Goal: Task Accomplishment & Management: Use online tool/utility

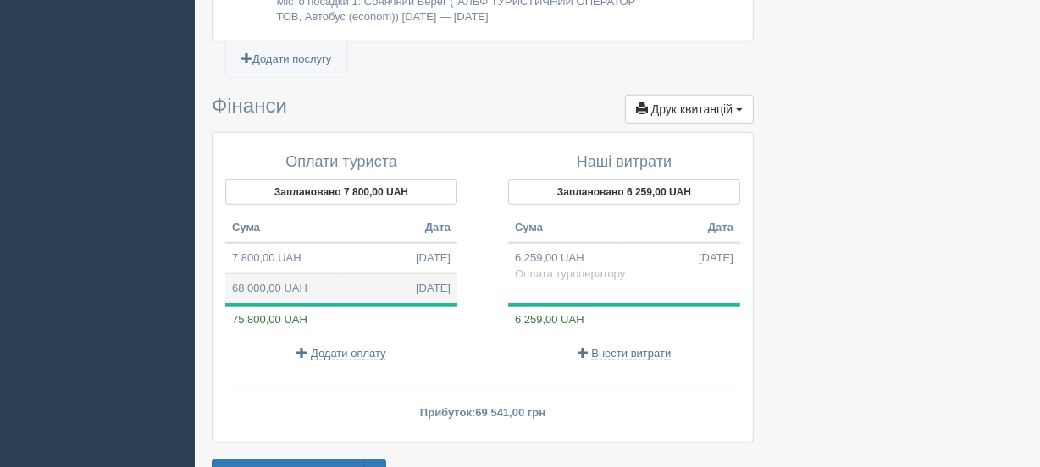
scroll to position [1143, 0]
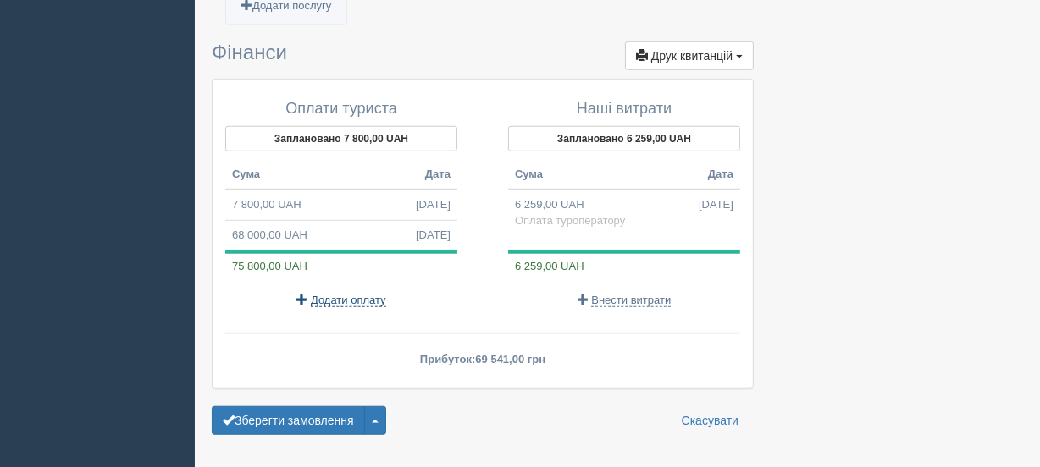
click at [351, 296] on span "Додати оплату" at bounding box center [348, 301] width 75 height 14
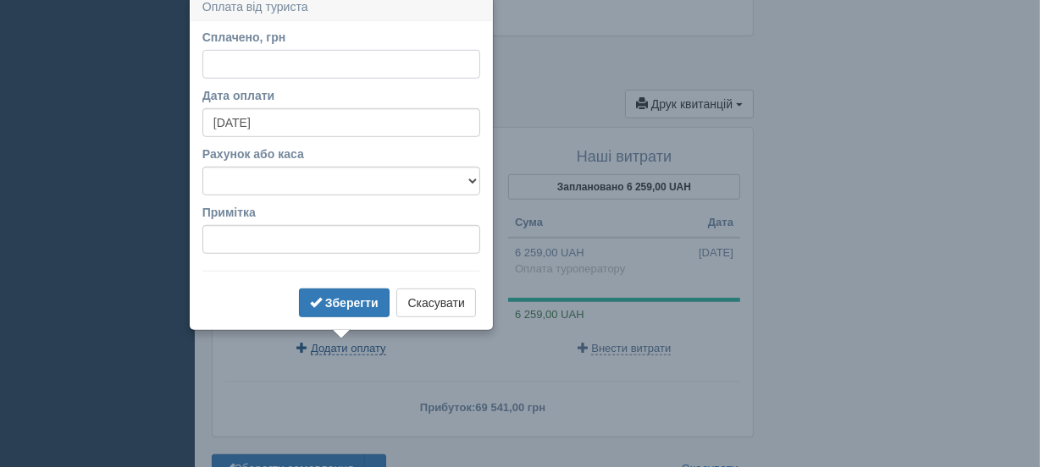
scroll to position [1086, 0]
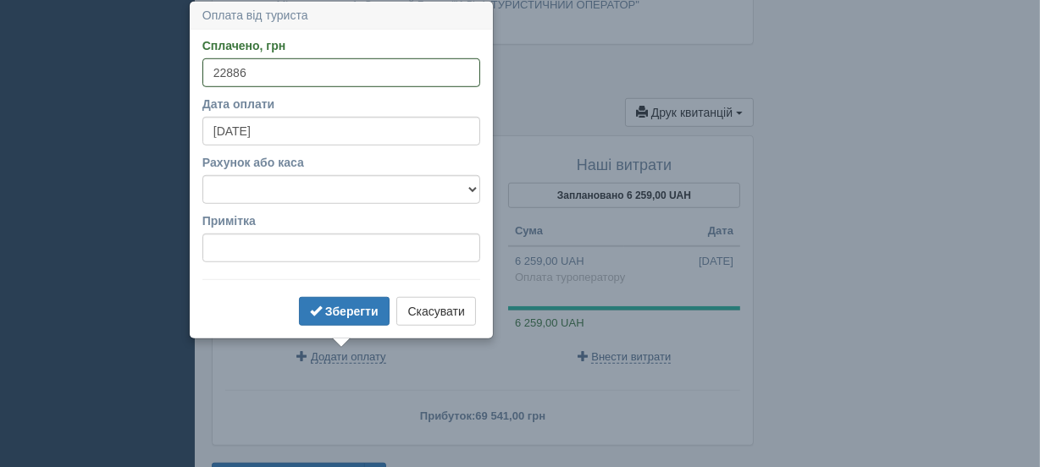
type input "22886"
click at [250, 188] on select "UA093515330000026009052105724" at bounding box center [341, 189] width 278 height 29
select select "339"
click at [202, 175] on select "UA093515330000026009052105724" at bounding box center [341, 189] width 278 height 29
click at [335, 309] on b "Зберегти" at bounding box center [351, 312] width 53 height 14
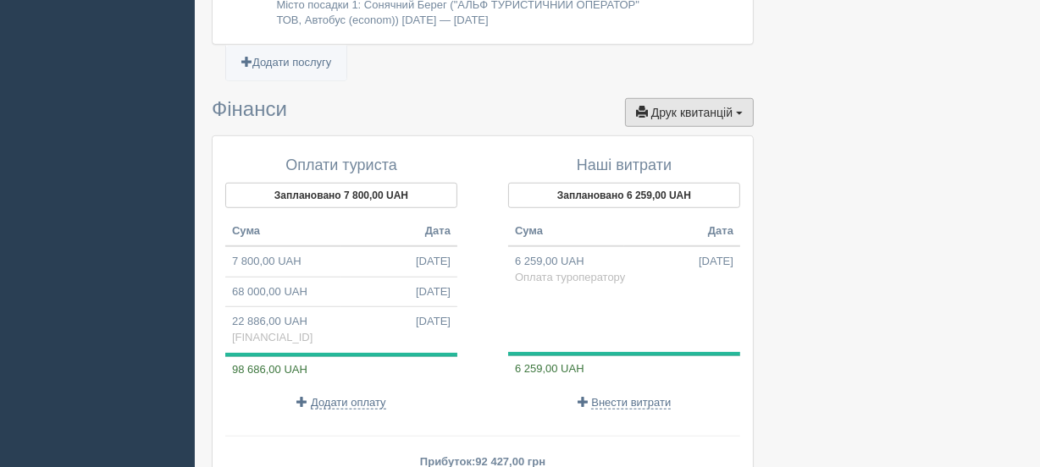
click at [690, 107] on span "Друк квитанцій" at bounding box center [691, 113] width 81 height 14
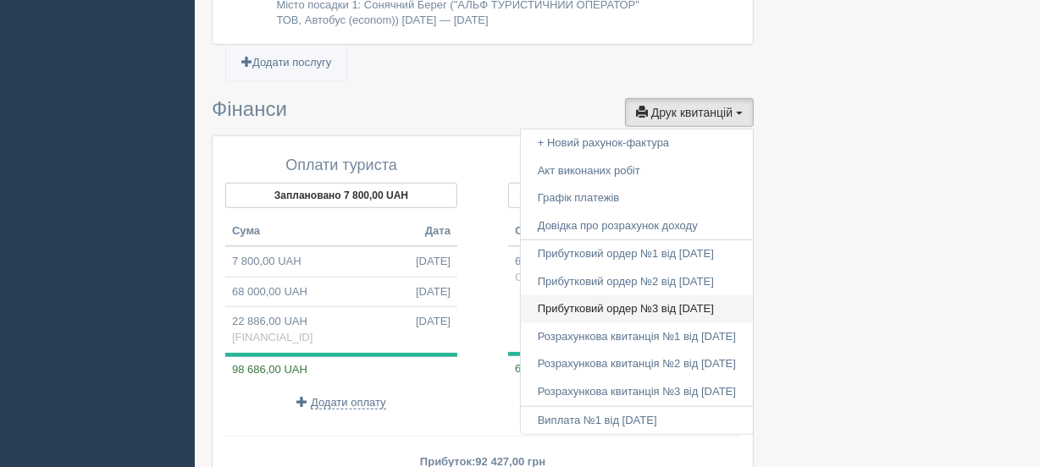
click at [591, 300] on link "Прибутковий ордер №3 від 18.09.2025" at bounding box center [637, 309] width 232 height 28
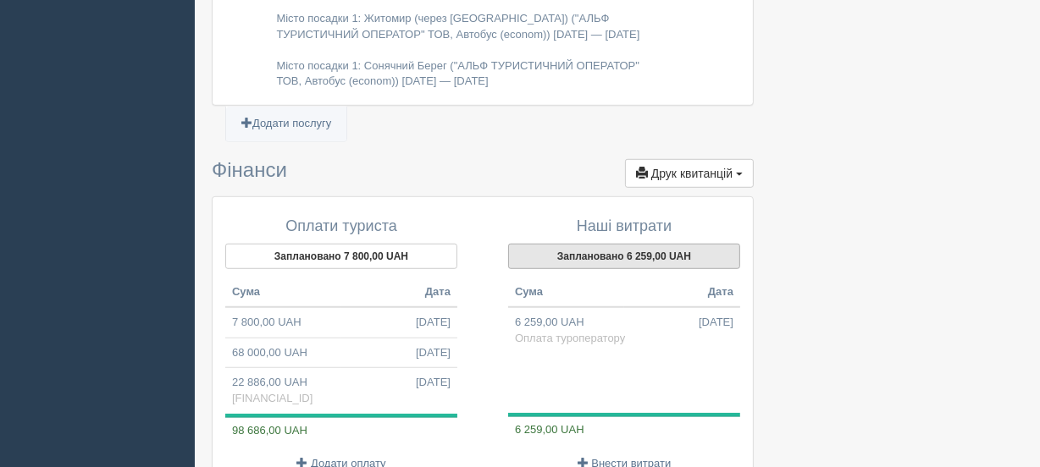
scroll to position [1154, 0]
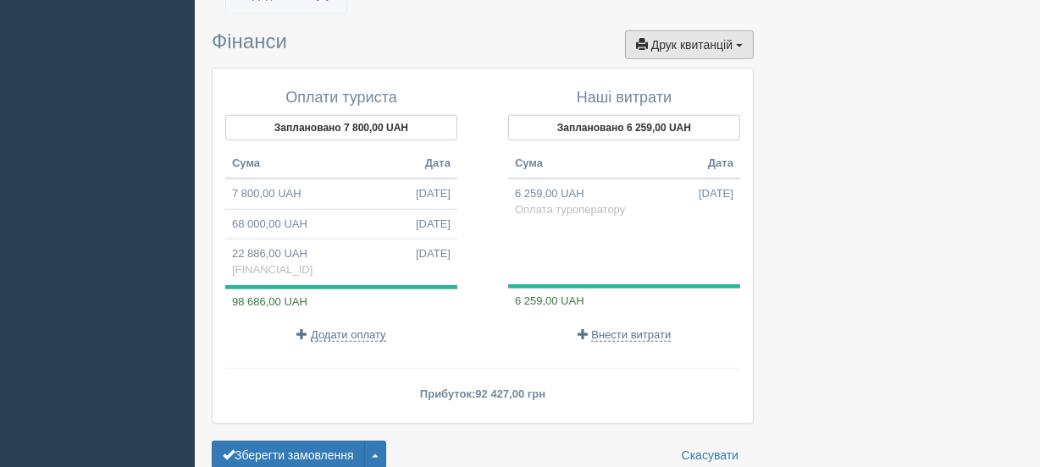
click at [690, 44] on span "Друк квитанцій" at bounding box center [691, 45] width 81 height 14
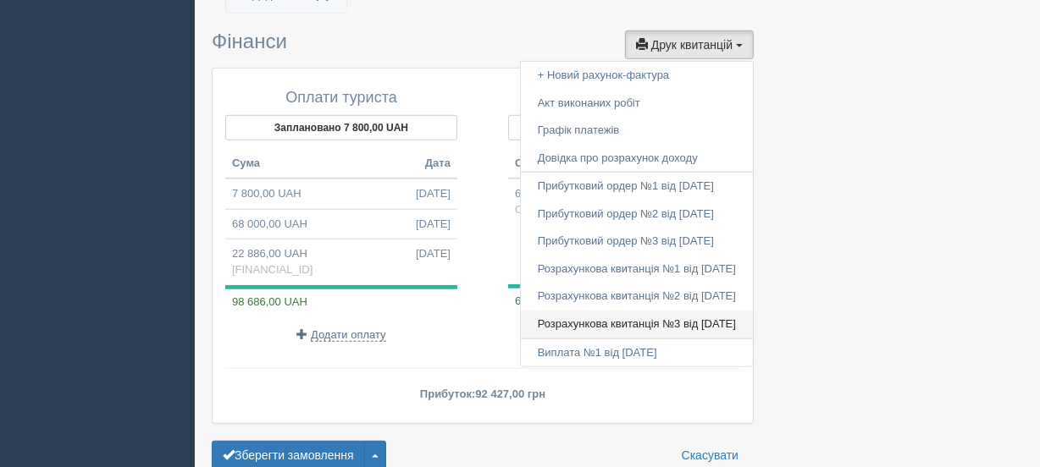
click at [604, 314] on link "Розрахункова квитанція №3 від 18.09.2025" at bounding box center [637, 325] width 232 height 28
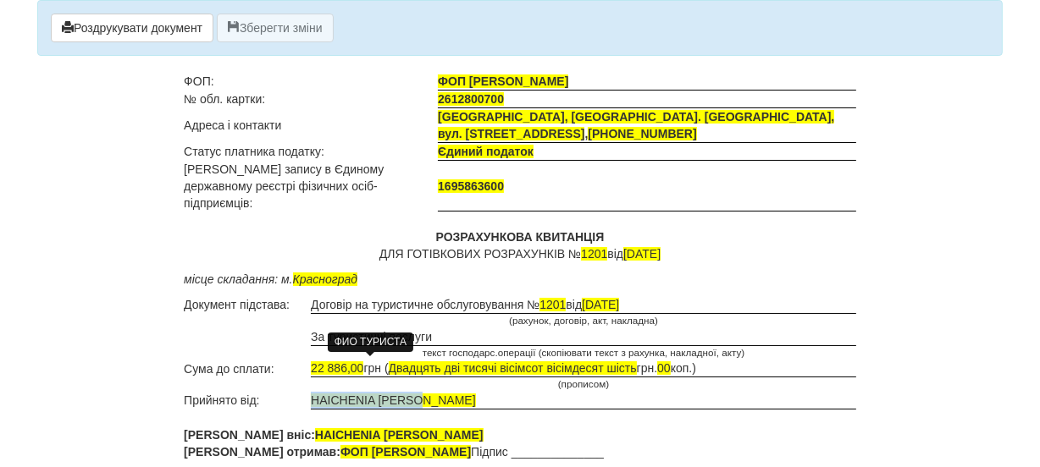
drag, startPoint x: 431, startPoint y: 359, endPoint x: 313, endPoint y: 361, distance: 117.7
click at [313, 392] on td "HAICHENIA [PERSON_NAME]" at bounding box center [583, 401] width 545 height 18
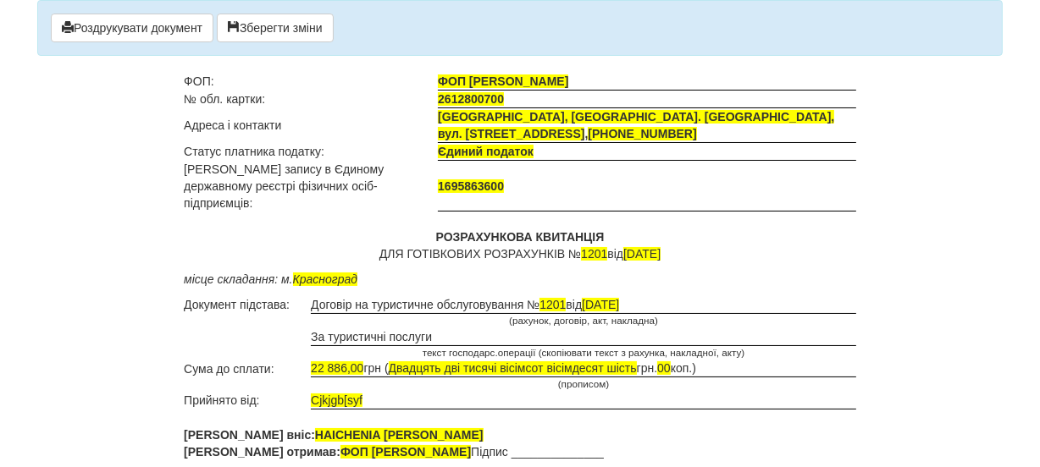
click at [378, 392] on td "Cjkjgb[syf" at bounding box center [583, 401] width 545 height 18
click at [368, 392] on td "Cjkjgb[syf" at bounding box center [583, 401] width 545 height 18
drag, startPoint x: 368, startPoint y: 362, endPoint x: 324, endPoint y: 357, distance: 44.3
click at [324, 392] on td "Cjkjgb[syf" at bounding box center [583, 401] width 545 height 18
drag, startPoint x: 307, startPoint y: 365, endPoint x: 389, endPoint y: 364, distance: 81.3
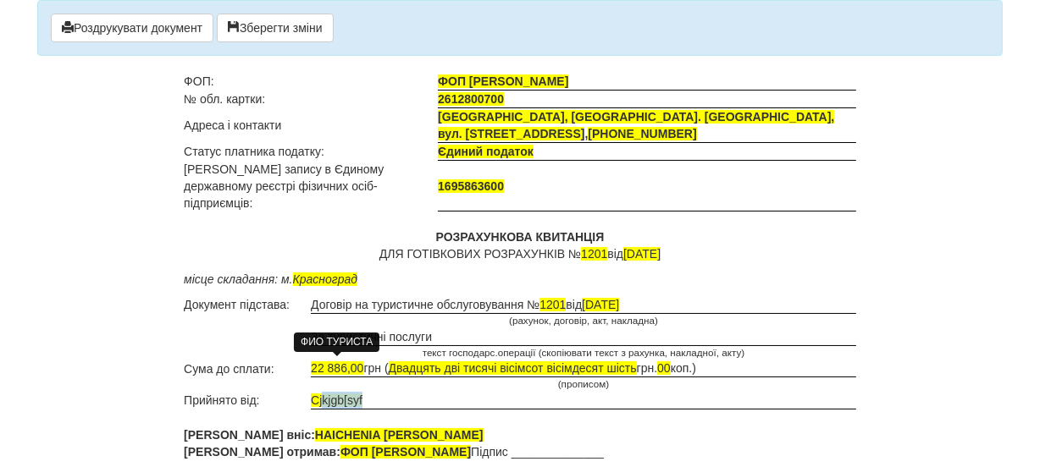
click at [389, 392] on tr "Прийнято від: Cjkjgb[syf" at bounding box center [520, 401] width 672 height 18
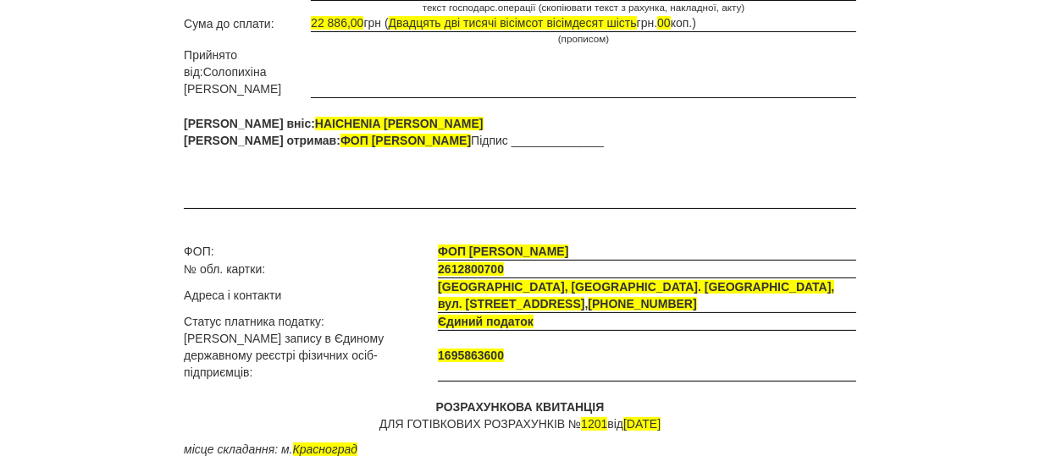
scroll to position [431, 0]
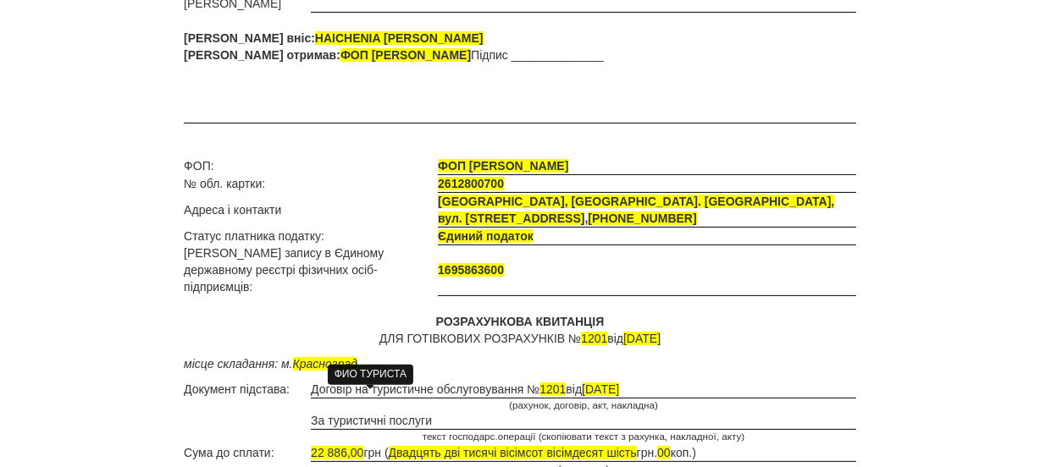
drag, startPoint x: 439, startPoint y: 396, endPoint x: 312, endPoint y: 397, distance: 127.0
drag, startPoint x: 382, startPoint y: 433, endPoint x: 254, endPoint y: 436, distance: 127.9
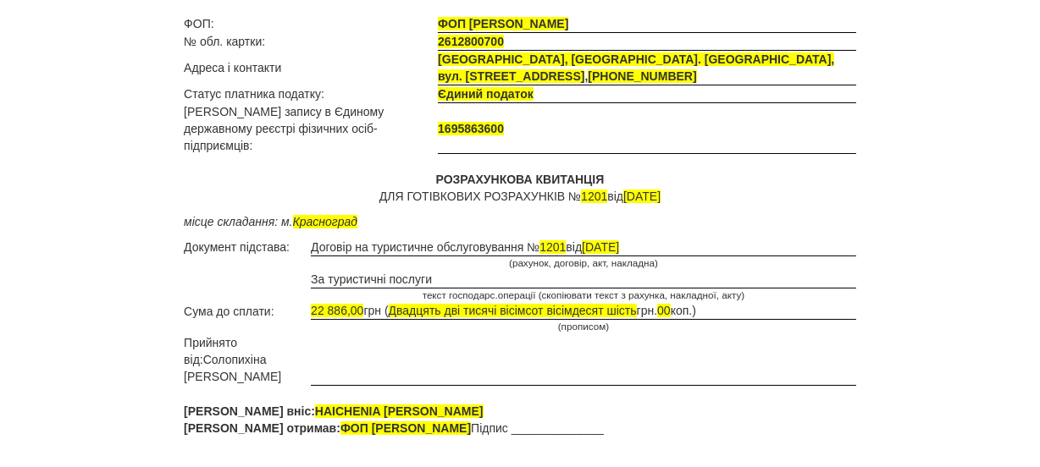
scroll to position [46, 0]
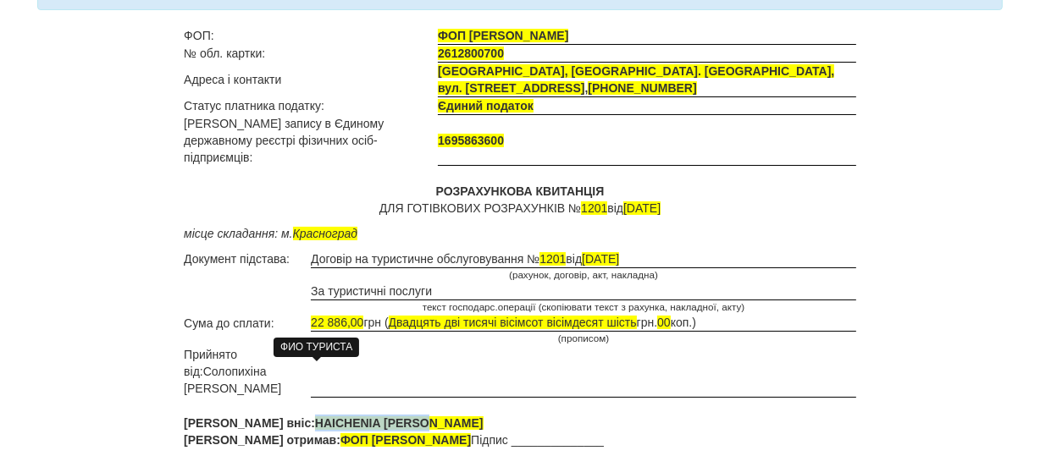
drag, startPoint x: 386, startPoint y: 366, endPoint x: 258, endPoint y: 364, distance: 127.9
click at [258, 415] on p "Кошти вніс: HAICHENIA [PERSON_NAME] Кошти отримав: ФОП [PERSON_NAME] Підпис ___…" at bounding box center [520, 432] width 672 height 34
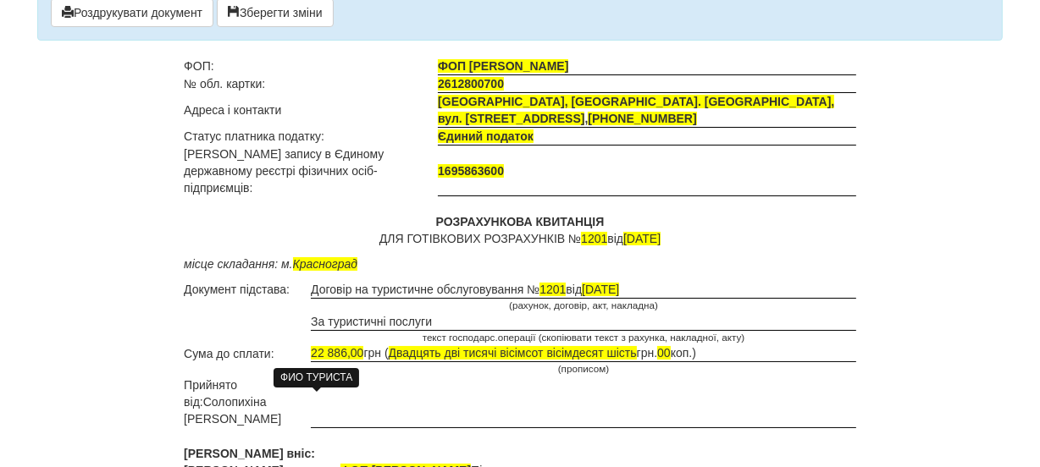
scroll to position [0, 0]
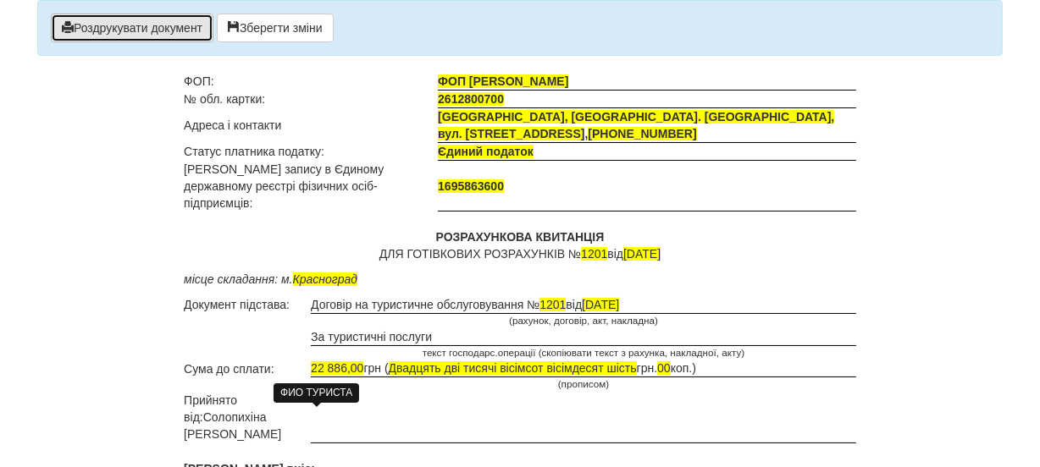
click at [161, 25] on button "Роздрукувати документ" at bounding box center [132, 28] width 163 height 29
